Goal: Information Seeking & Learning: Learn about a topic

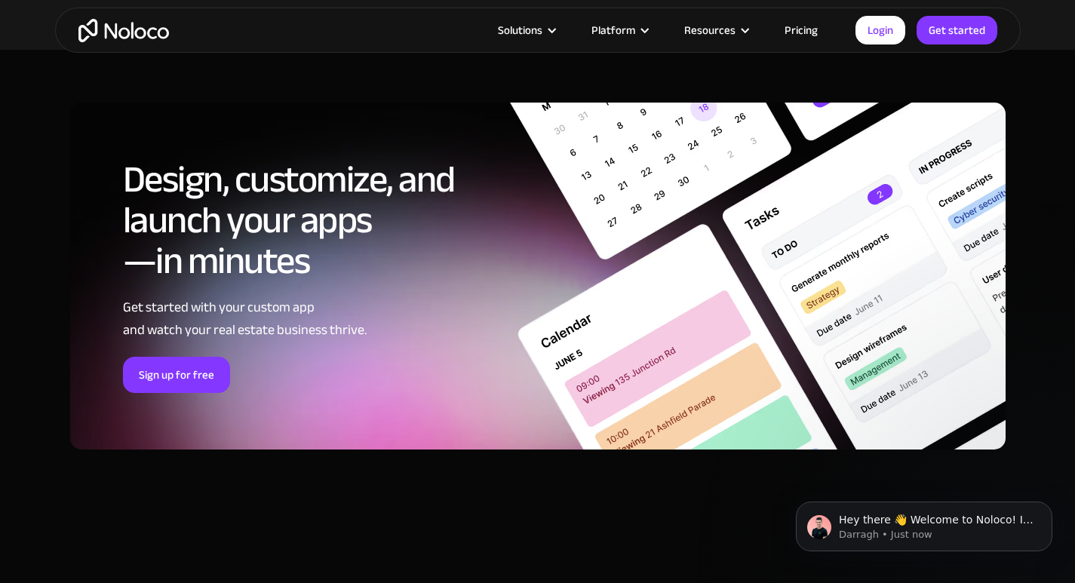
scroll to position [6950, 0]
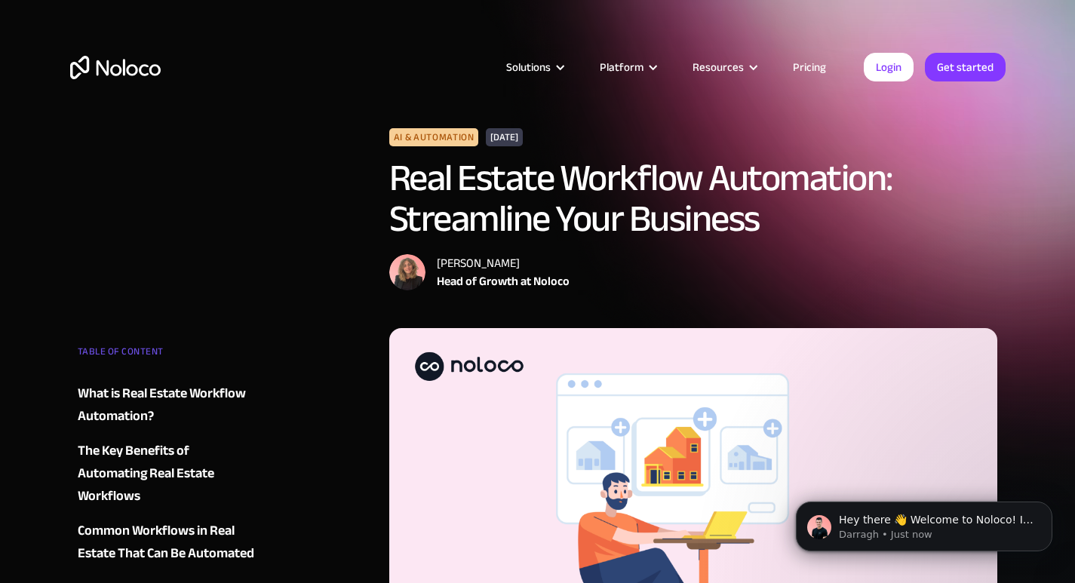
click at [192, 521] on div "Common Workflows in Real Estate That Can Be Automated" at bounding box center [169, 542] width 183 height 45
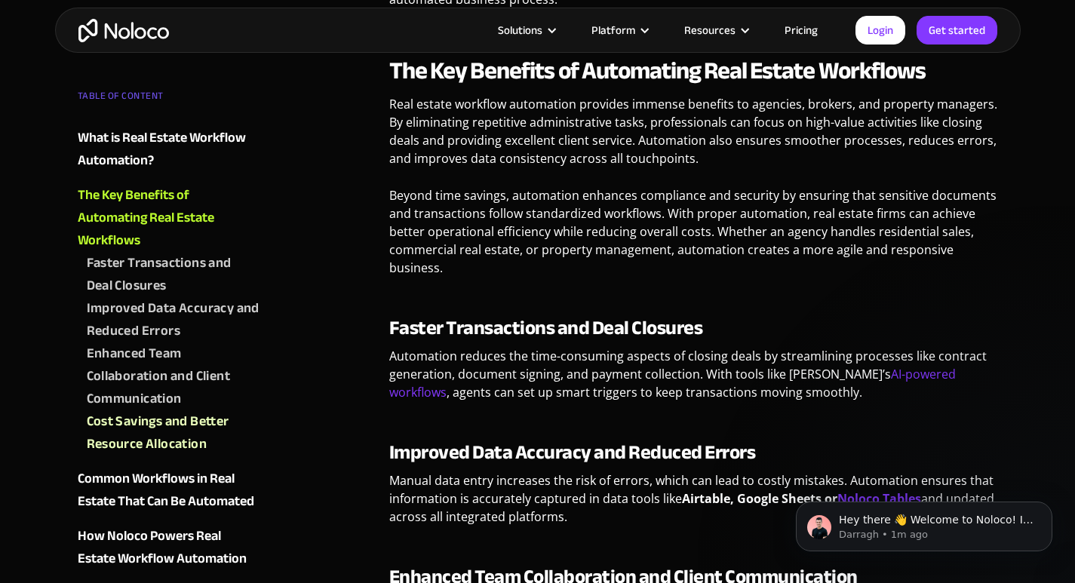
scroll to position [1046, 0]
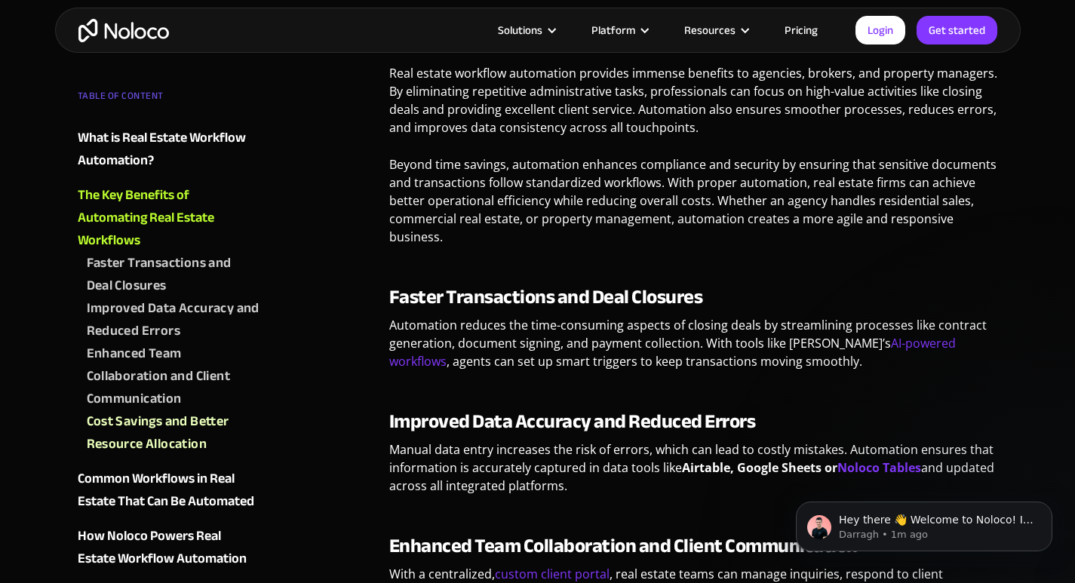
click at [96, 152] on div "What is Real Estate Workflow Automation?" at bounding box center [169, 149] width 183 height 45
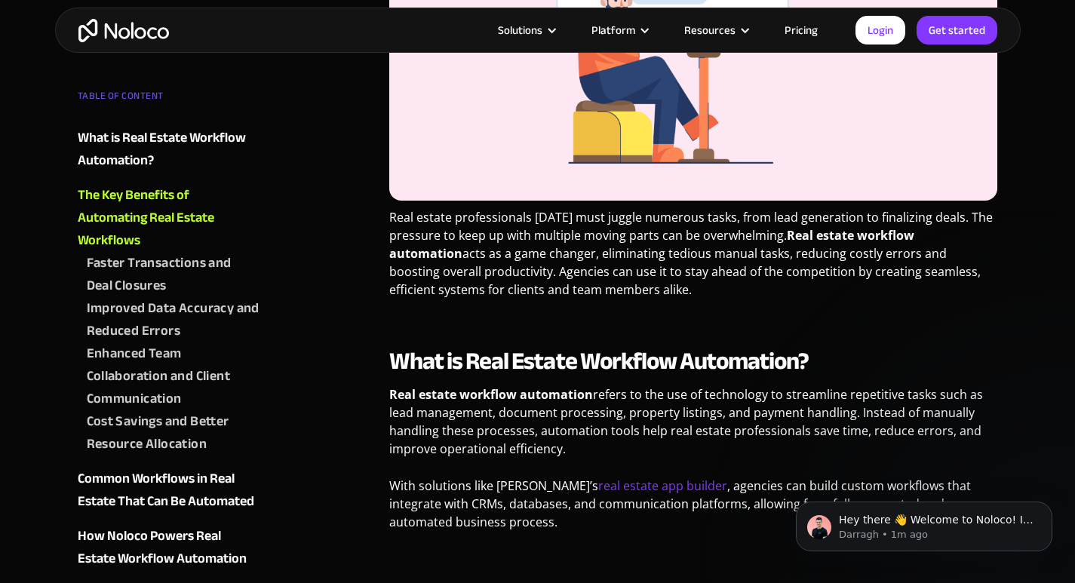
scroll to position [303, 0]
